Goal: Obtain resource: Download file/media

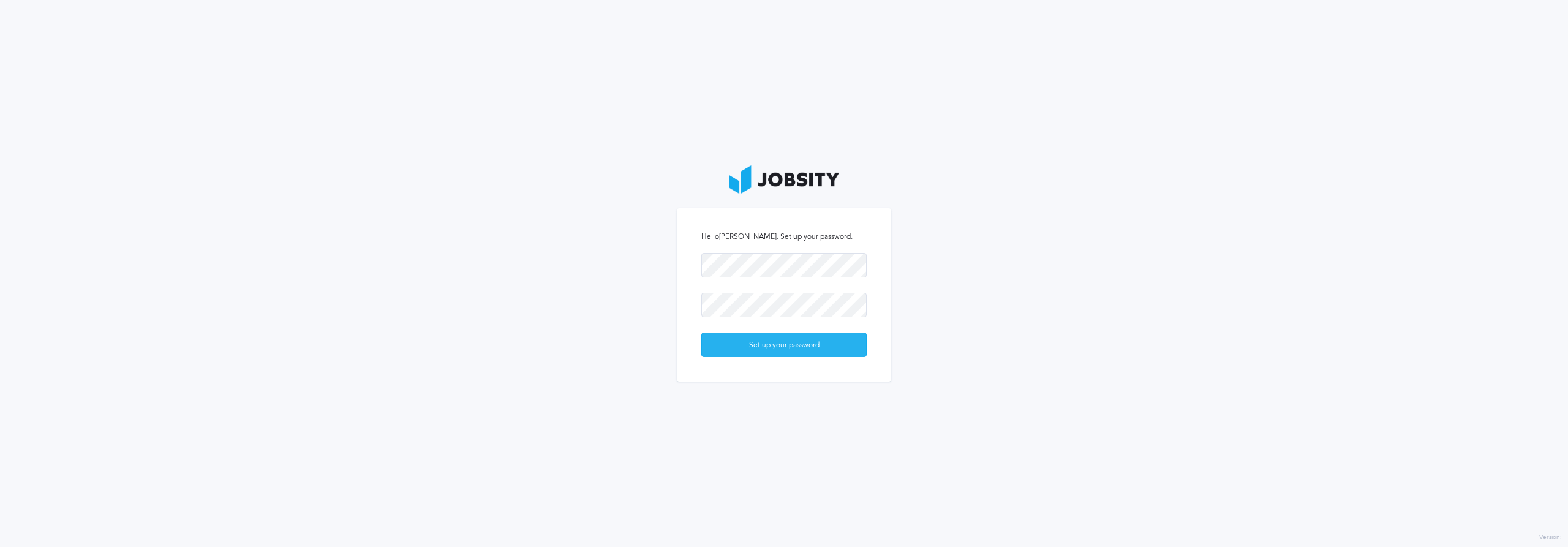
click at [840, 347] on div "Set up your password" at bounding box center [784, 345] width 164 height 25
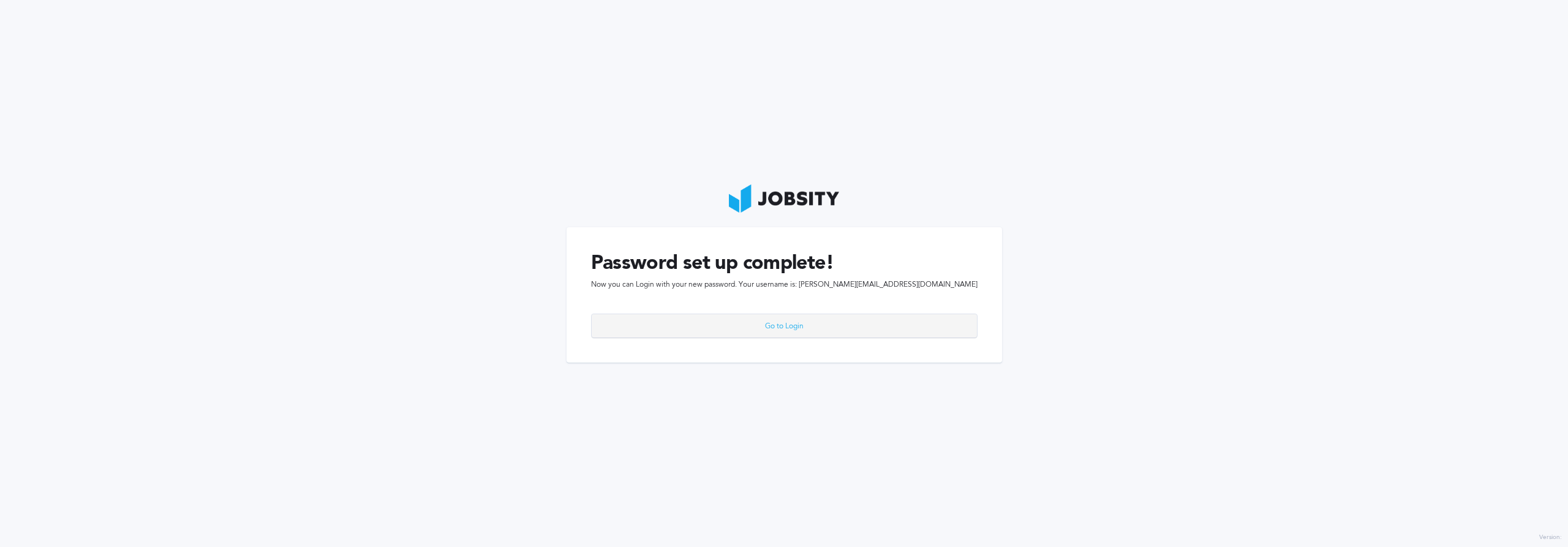
click at [828, 325] on div "Go to Login" at bounding box center [785, 326] width 385 height 25
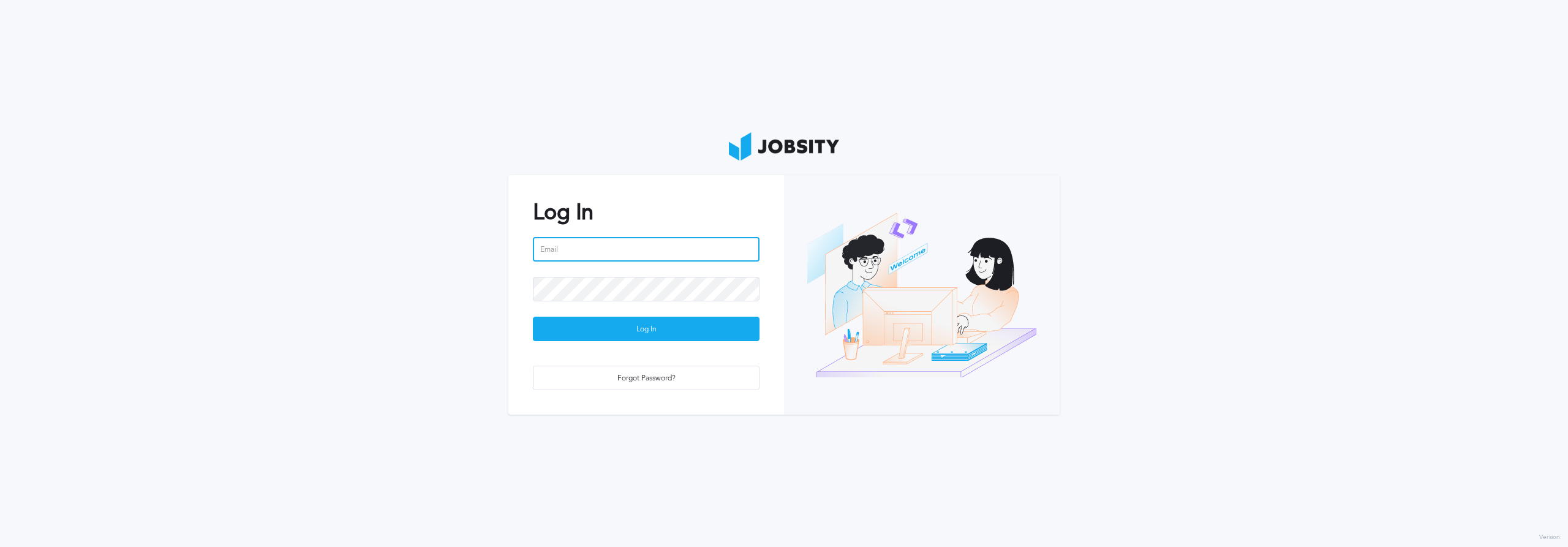
type input "[PERSON_NAME][EMAIL_ADDRESS][DOMAIN_NAME]"
click at [646, 329] on button "Log In" at bounding box center [646, 329] width 227 height 25
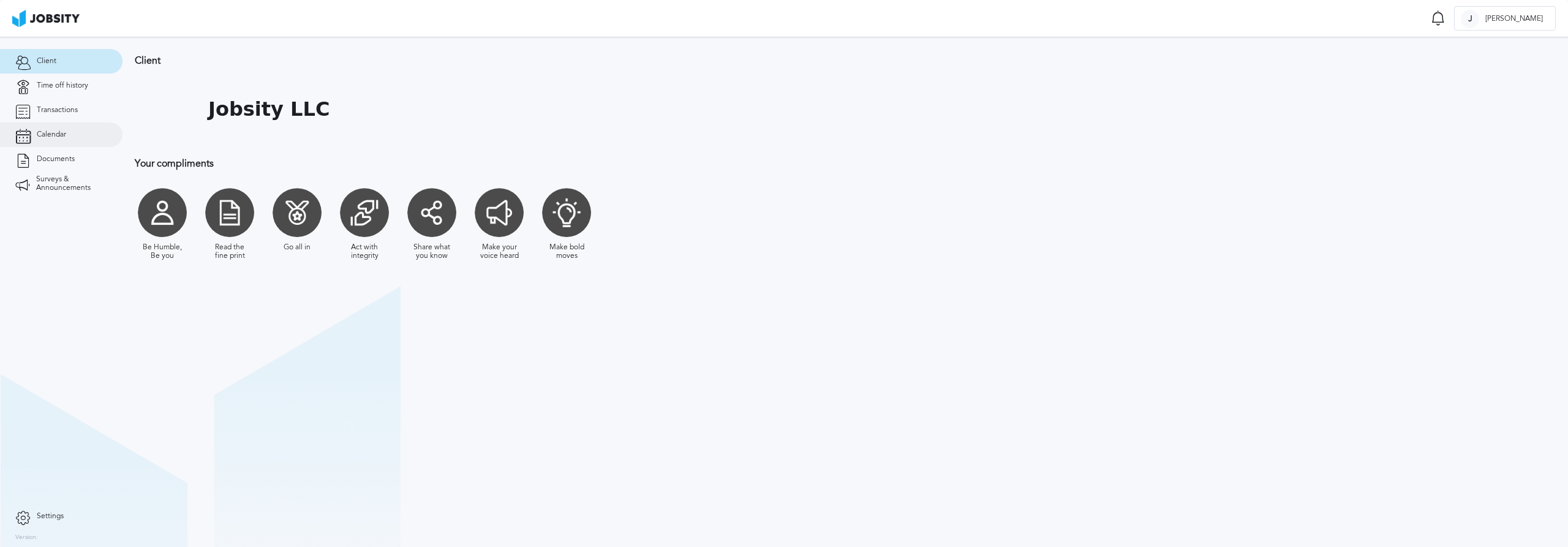
click at [63, 131] on span "Calendar" at bounding box center [51, 135] width 29 height 9
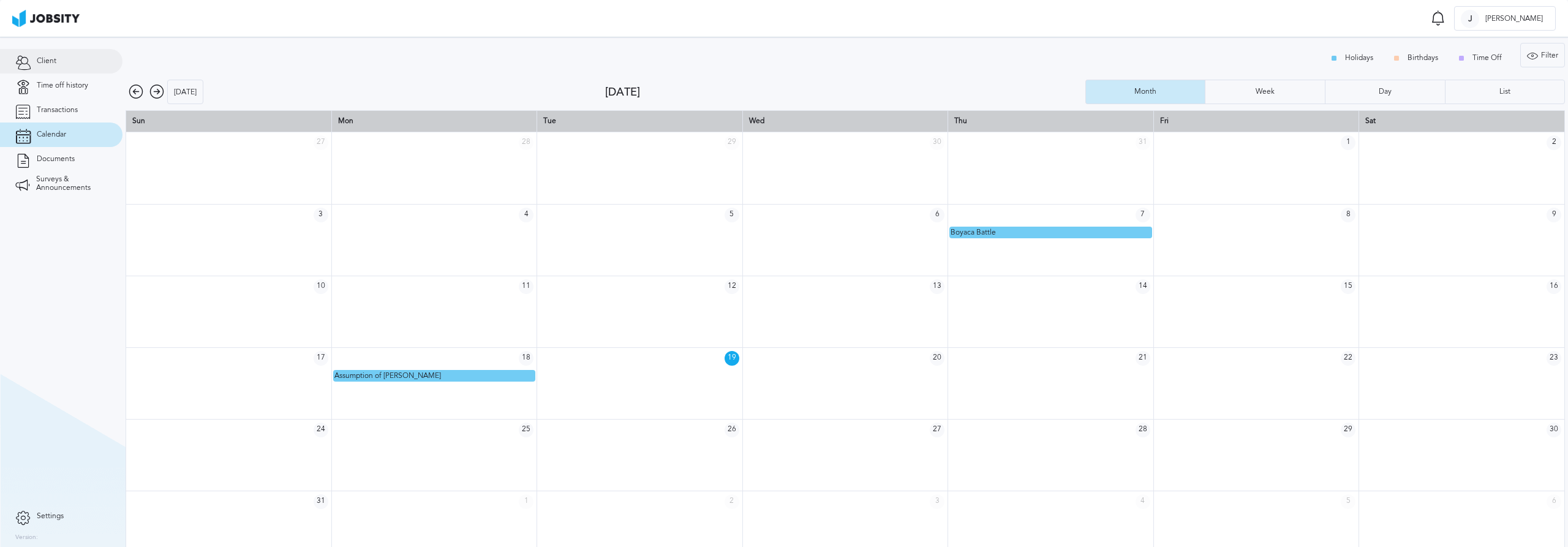
click at [77, 63] on link "Client" at bounding box center [61, 61] width 122 height 25
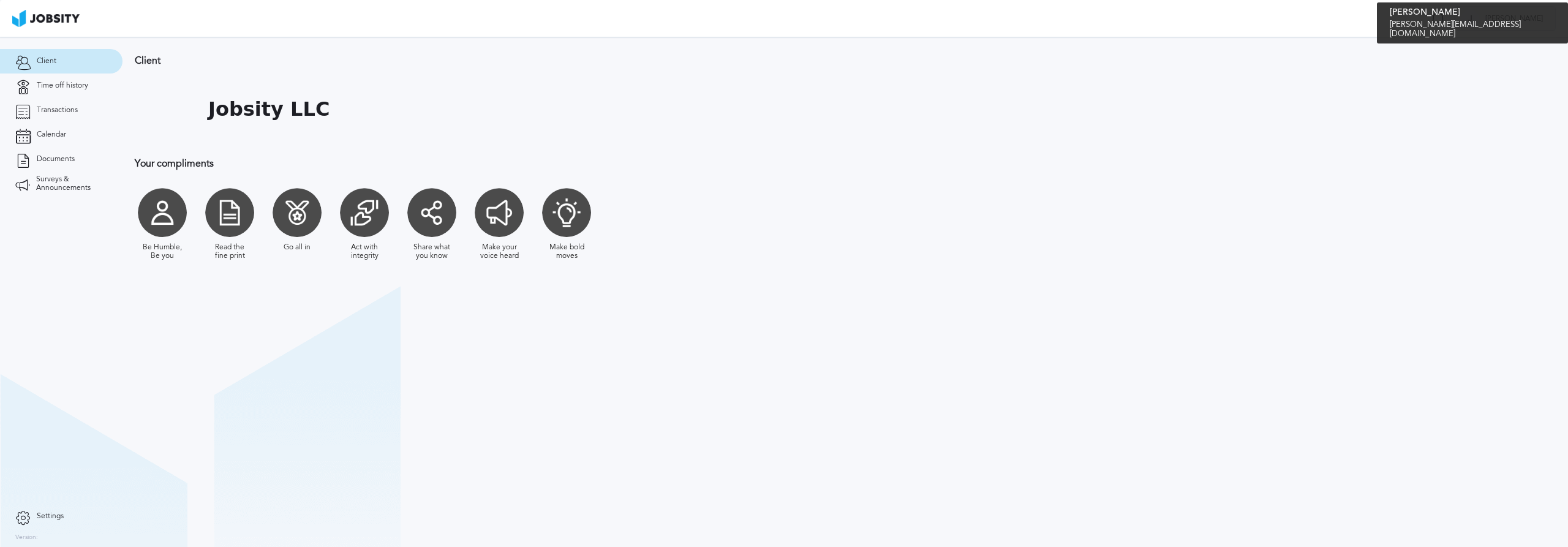
click at [1520, 24] on div "[PERSON_NAME]" at bounding box center [1505, 19] width 101 height 25
click at [30, 519] on div "Log Out" at bounding box center [784, 273] width 1568 height 547
click at [23, 517] on icon at bounding box center [23, 516] width 15 height 11
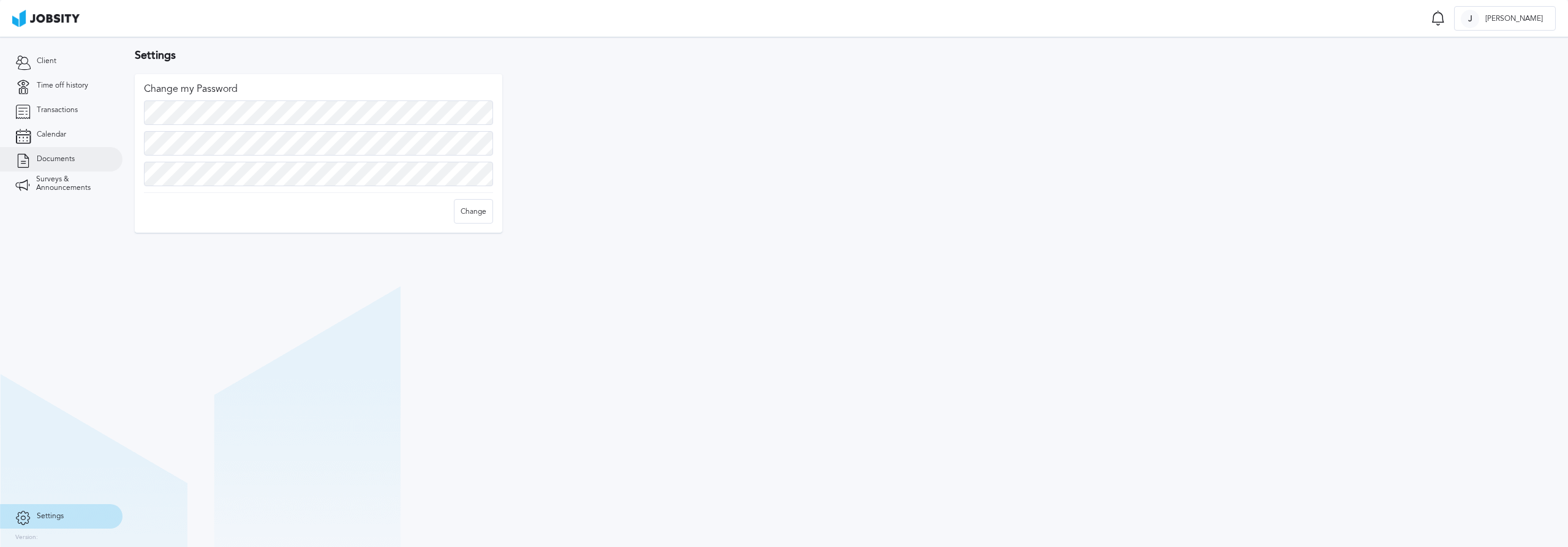
click at [58, 156] on span "Documents" at bounding box center [56, 160] width 38 height 9
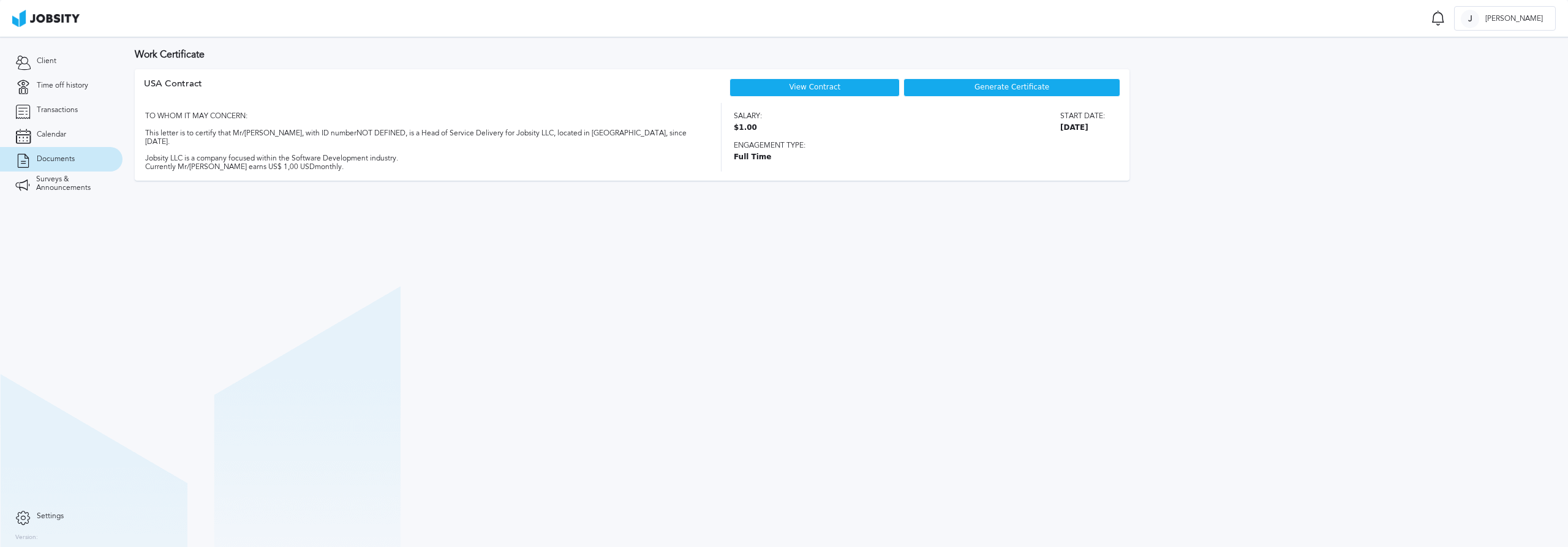
click at [982, 91] on span "Generate Certificate" at bounding box center [1012, 87] width 75 height 9
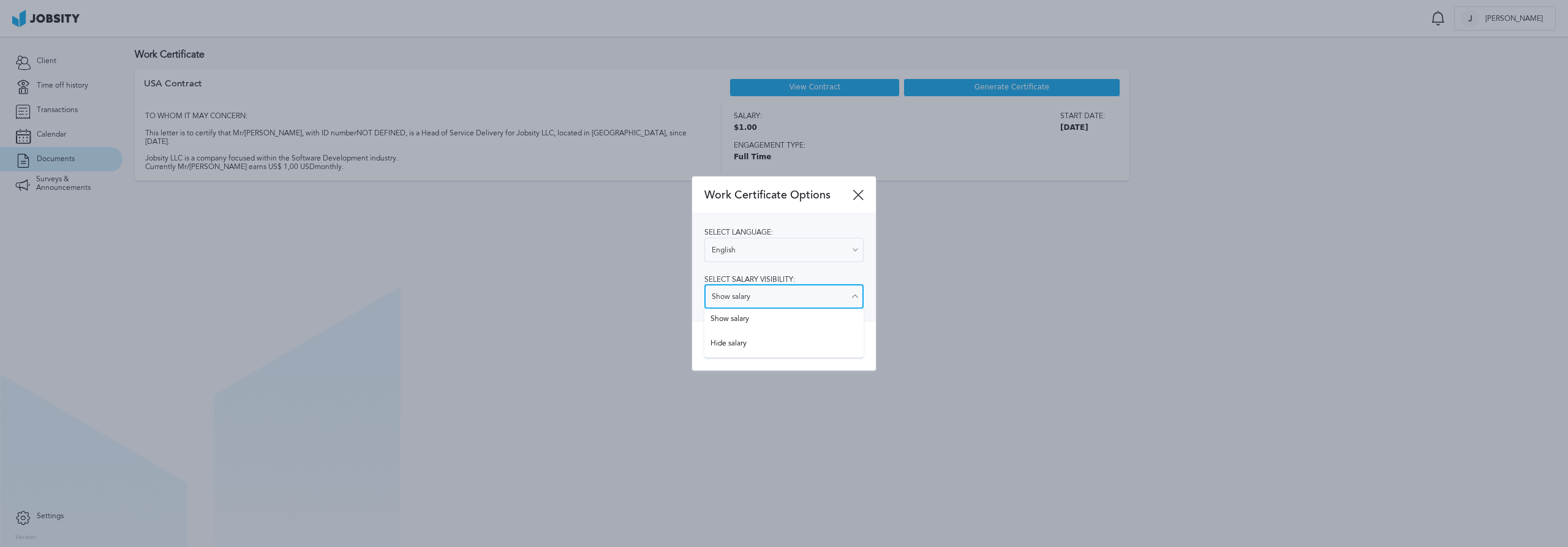
click at [724, 299] on input "Show salary" at bounding box center [784, 296] width 159 height 25
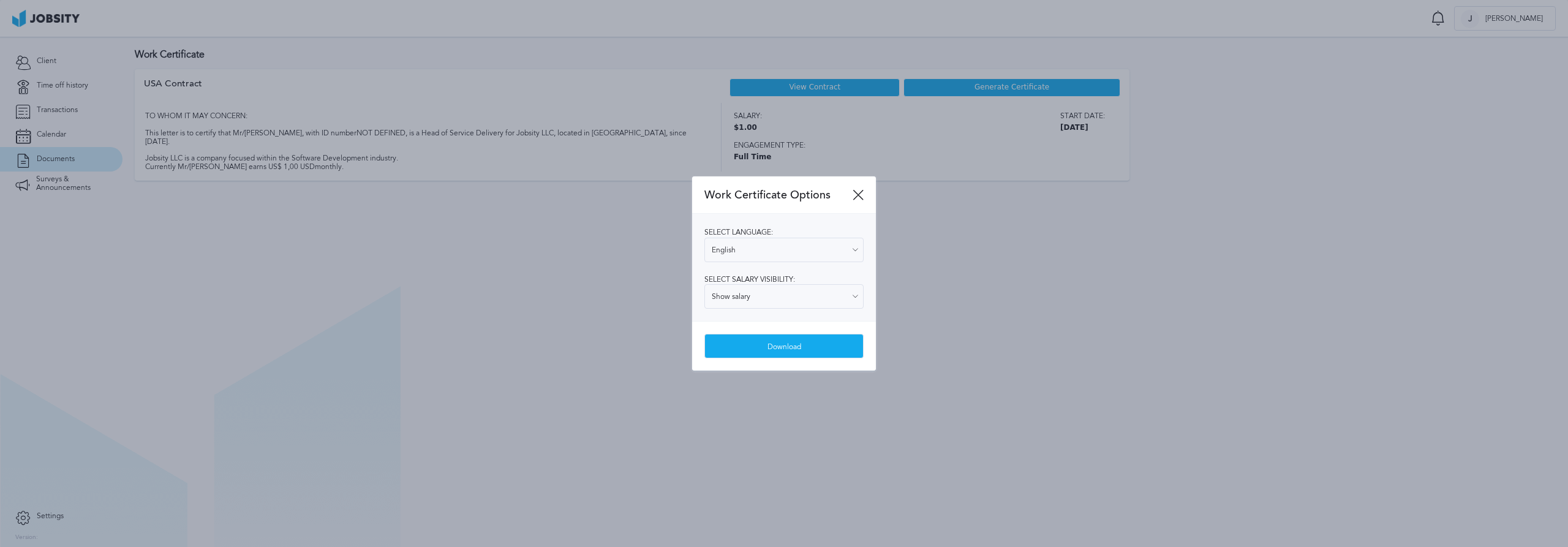
click at [873, 274] on div "Select language: English English Spanish Select salary visibility: Show salary …" at bounding box center [784, 267] width 184 height 107
click at [856, 232] on div "Select language: English English Spanish Select salary visibility: Show salary …" at bounding box center [784, 267] width 184 height 107
click at [856, 247] on icon at bounding box center [855, 250] width 11 height 11
click at [849, 250] on input "English" at bounding box center [784, 250] width 159 height 25
type input "Spanish"
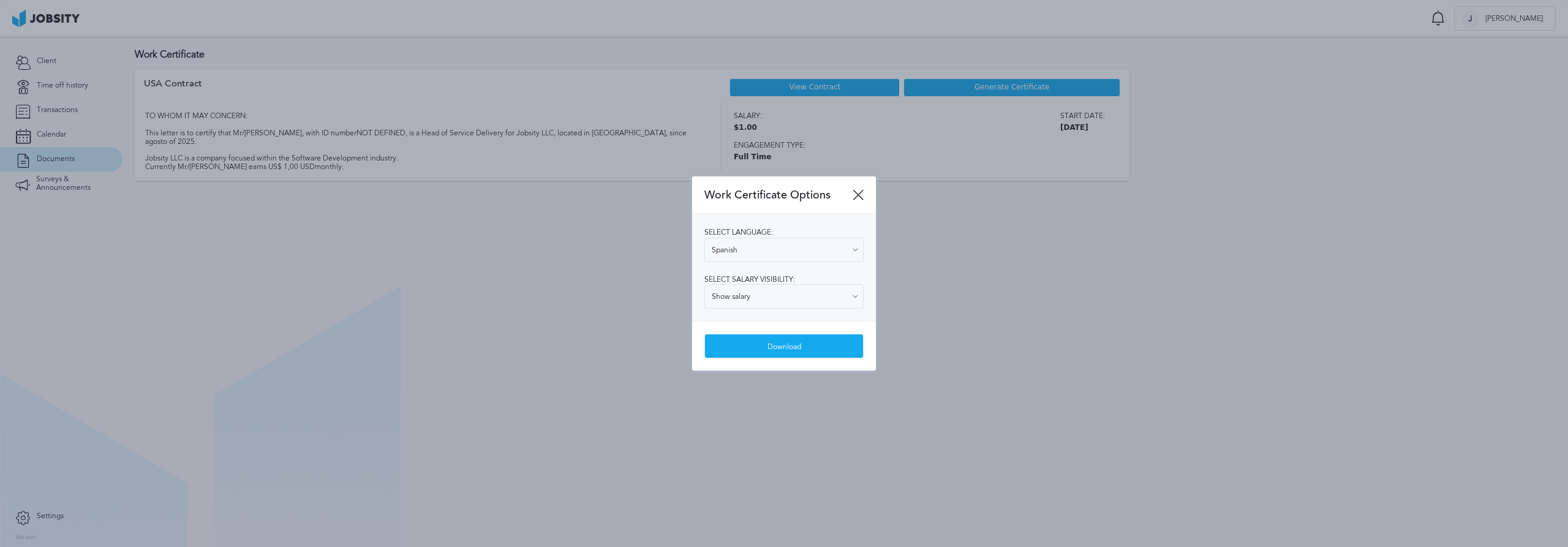
click at [821, 290] on div "Select language: Spanish English Spanish Select salary visibility: Show salary …" at bounding box center [784, 267] width 184 height 107
click at [804, 345] on div "Download" at bounding box center [784, 347] width 158 height 25
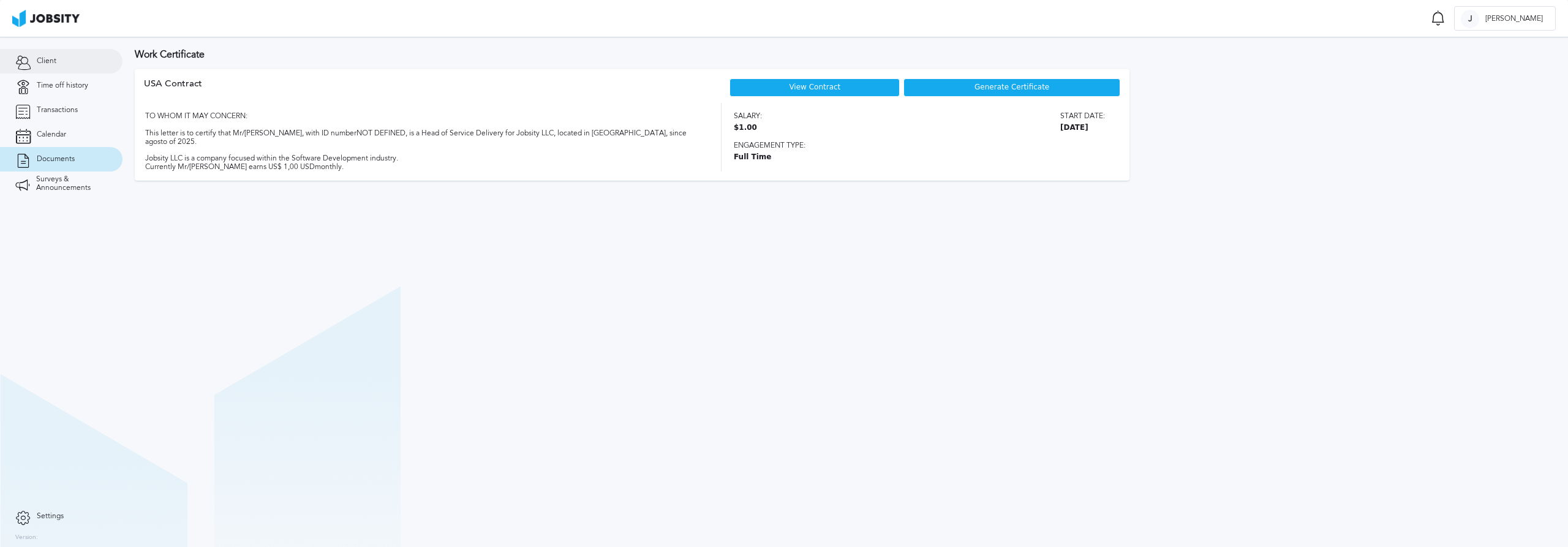
click at [47, 61] on span "Client" at bounding box center [46, 61] width 20 height 9
